Goal: Transaction & Acquisition: Book appointment/travel/reservation

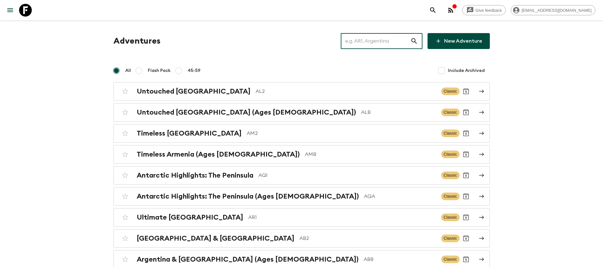
click at [391, 45] on input "text" at bounding box center [376, 41] width 70 height 18
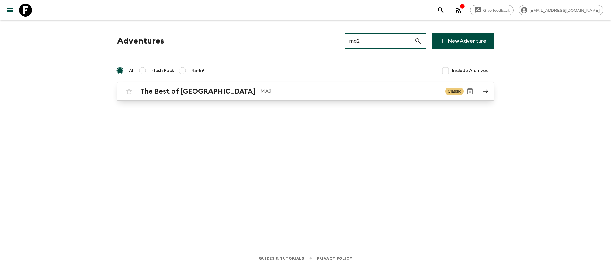
type input "ma2"
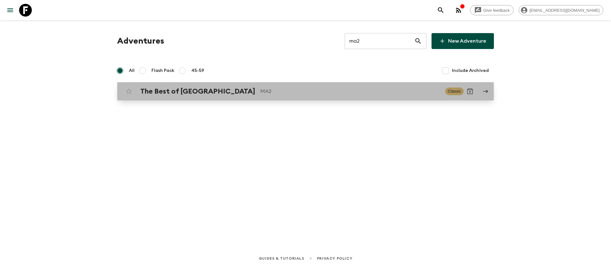
click at [218, 96] on div "The Best of Morocco MA2 Classic" at bounding box center [292, 91] width 341 height 13
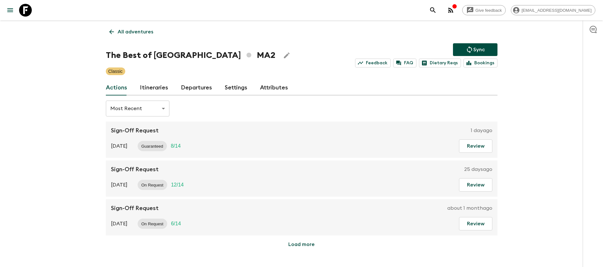
click at [156, 87] on link "Itineraries" at bounding box center [154, 87] width 28 height 15
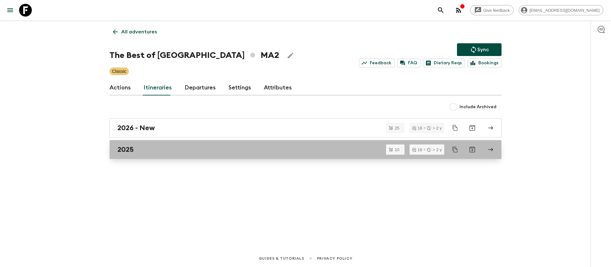
click at [136, 145] on div "2025" at bounding box center [299, 149] width 364 height 8
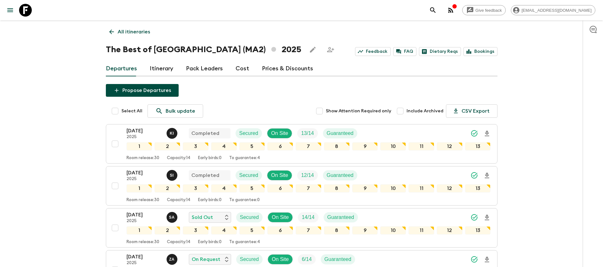
scroll to position [95, 0]
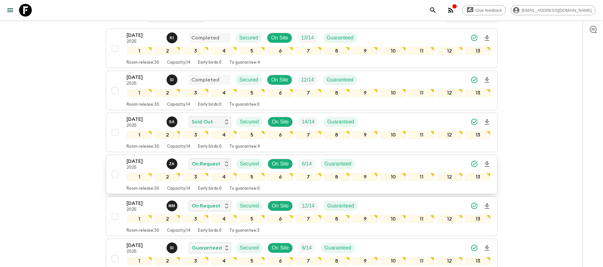
click at [153, 160] on p "[DATE]" at bounding box center [144, 161] width 35 height 8
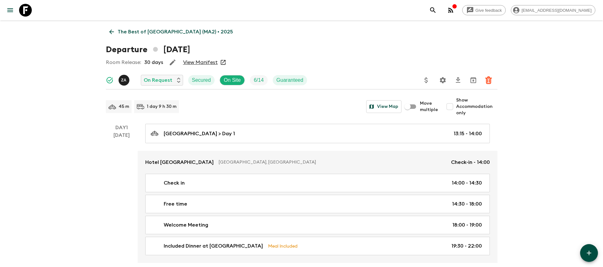
click at [199, 61] on link "View Manifest" at bounding box center [200, 62] width 35 height 6
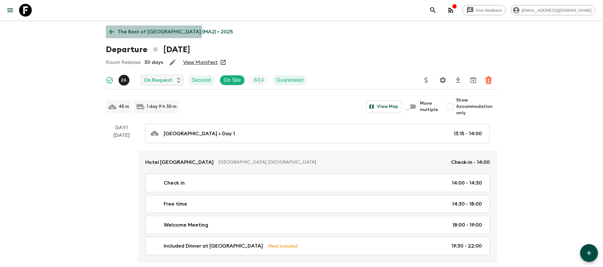
click at [113, 30] on icon at bounding box center [111, 31] width 7 height 7
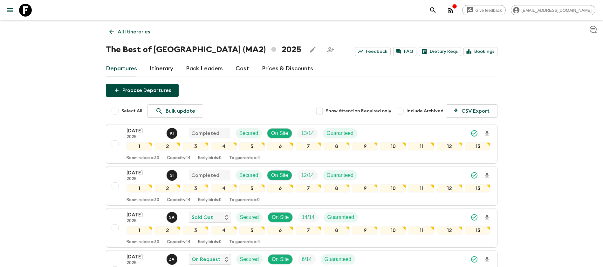
click at [244, 70] on link "Cost" at bounding box center [243, 68] width 14 height 15
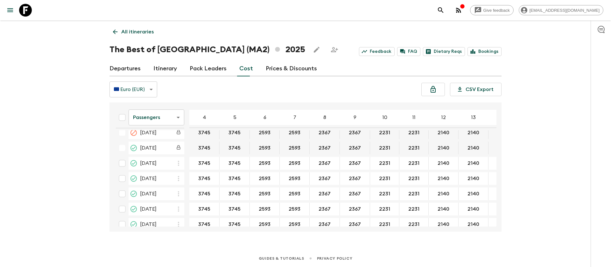
scroll to position [477, 0]
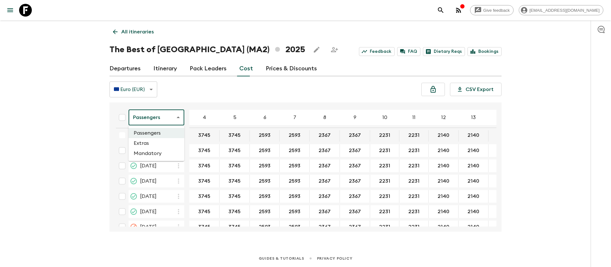
click at [155, 121] on body "Give feedback [EMAIL_ADDRESS][DOMAIN_NAME] All itineraries The Best of [GEOGRAP…" at bounding box center [305, 133] width 611 height 267
click at [162, 142] on li "Extras" at bounding box center [156, 143] width 56 height 10
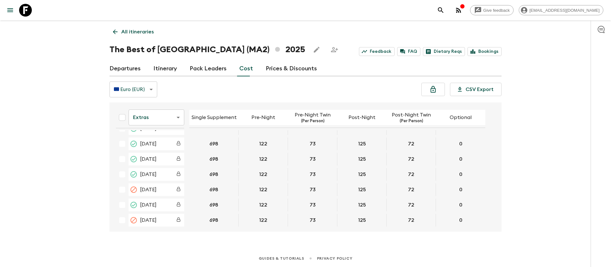
scroll to position [238, 0]
click at [92, 131] on div "Give feedback [EMAIL_ADDRESS][DOMAIN_NAME] All itineraries The Best of [GEOGRAP…" at bounding box center [305, 133] width 611 height 267
